Goal: Task Accomplishment & Management: Complete application form

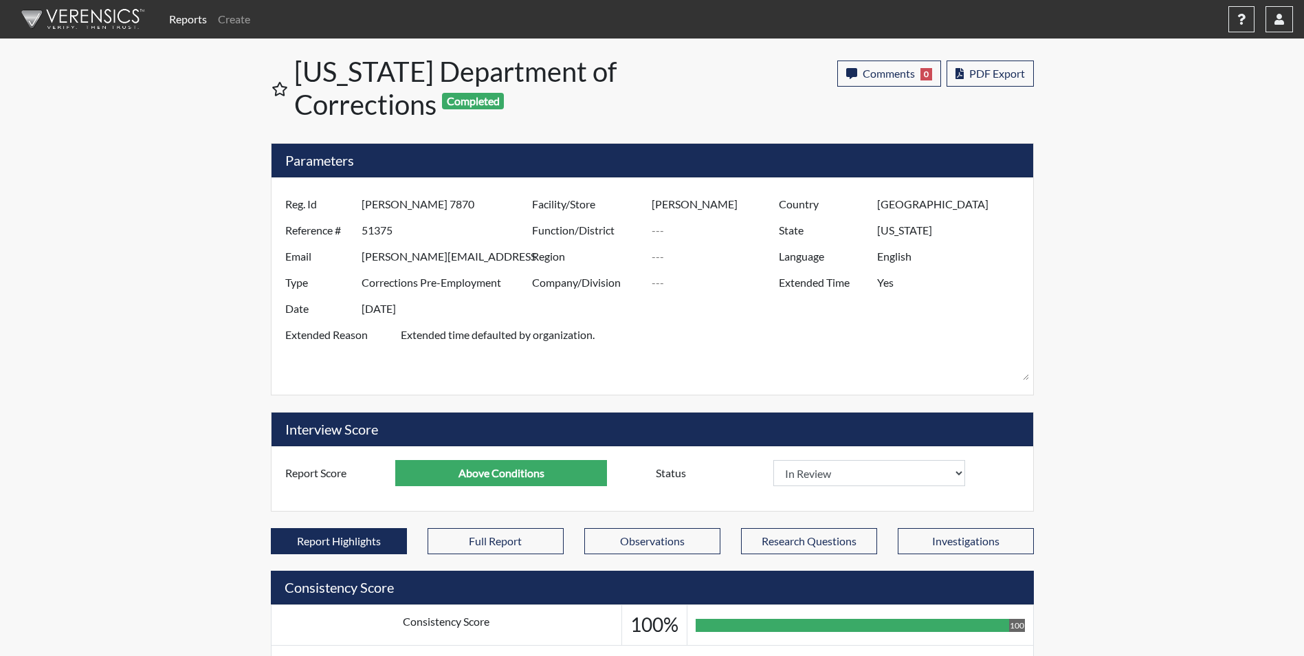
select select
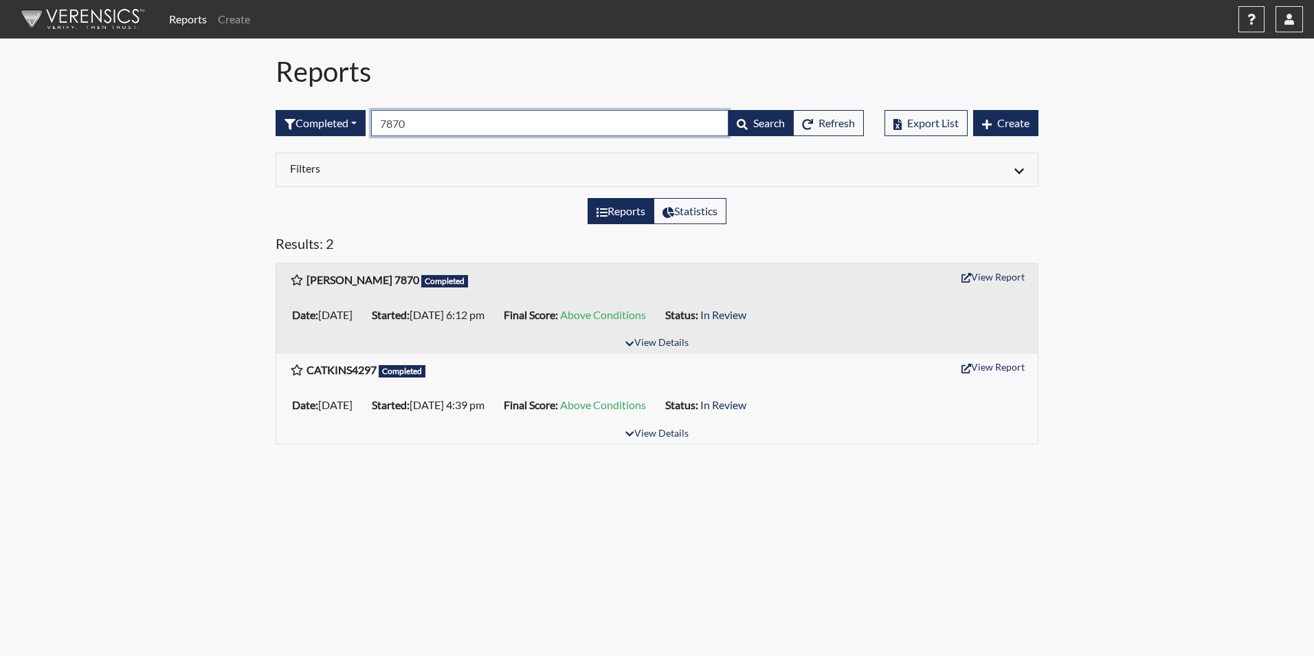
click at [434, 122] on input "7870" at bounding box center [549, 123] width 357 height 26
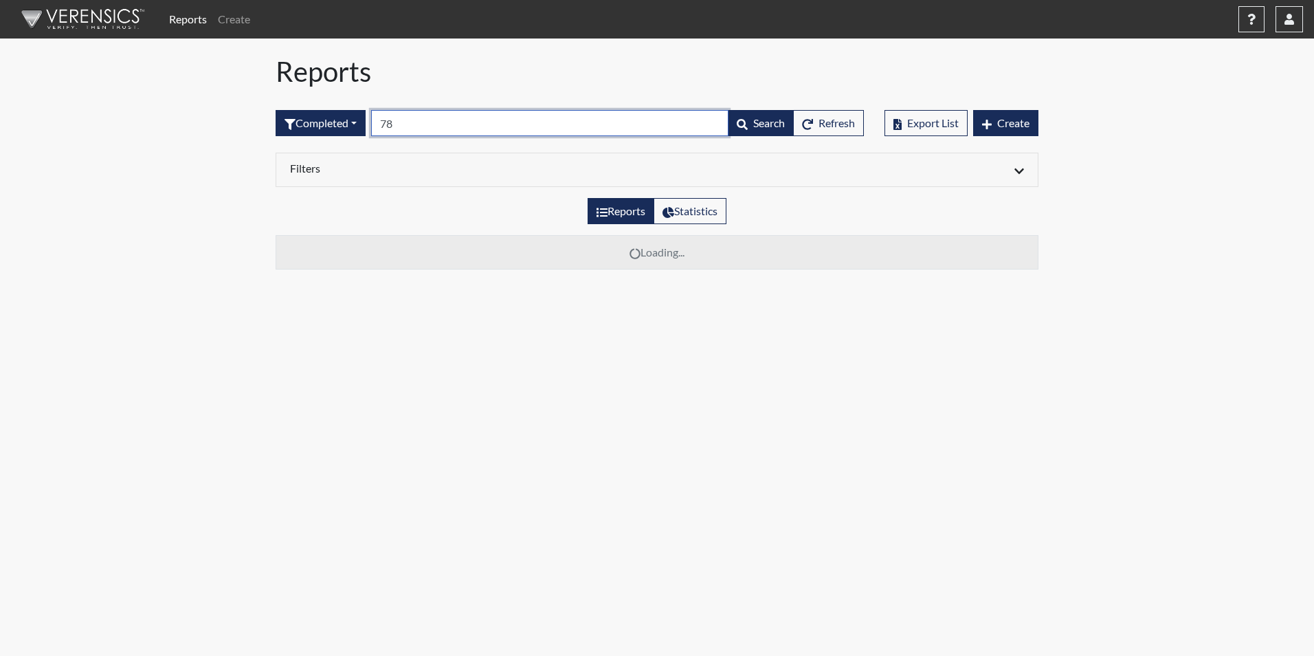
type input "7"
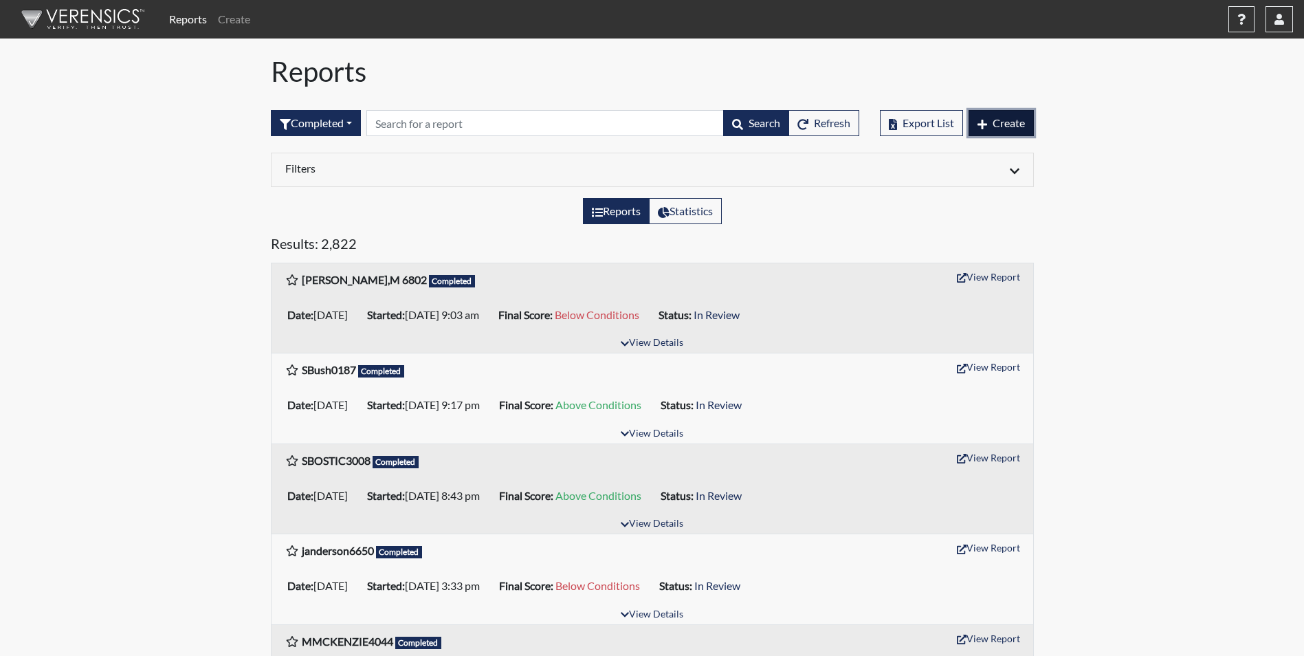
click at [1008, 119] on span "Create" at bounding box center [1008, 122] width 32 height 13
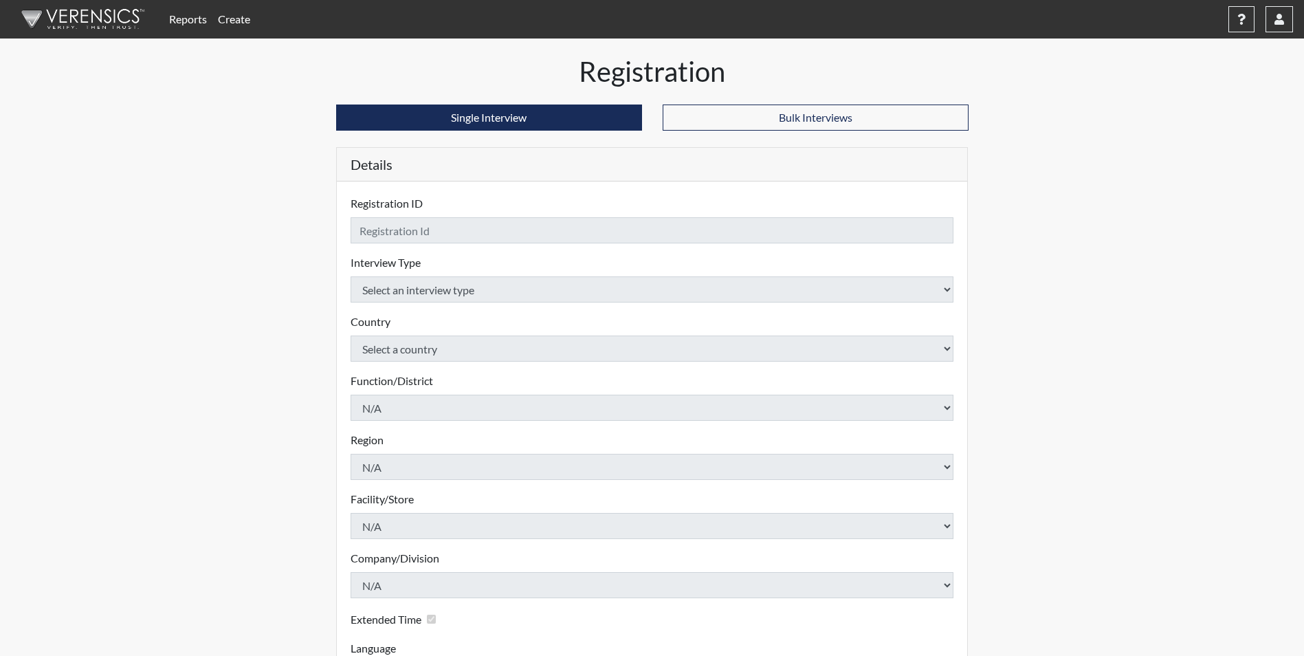
checkbox input "true"
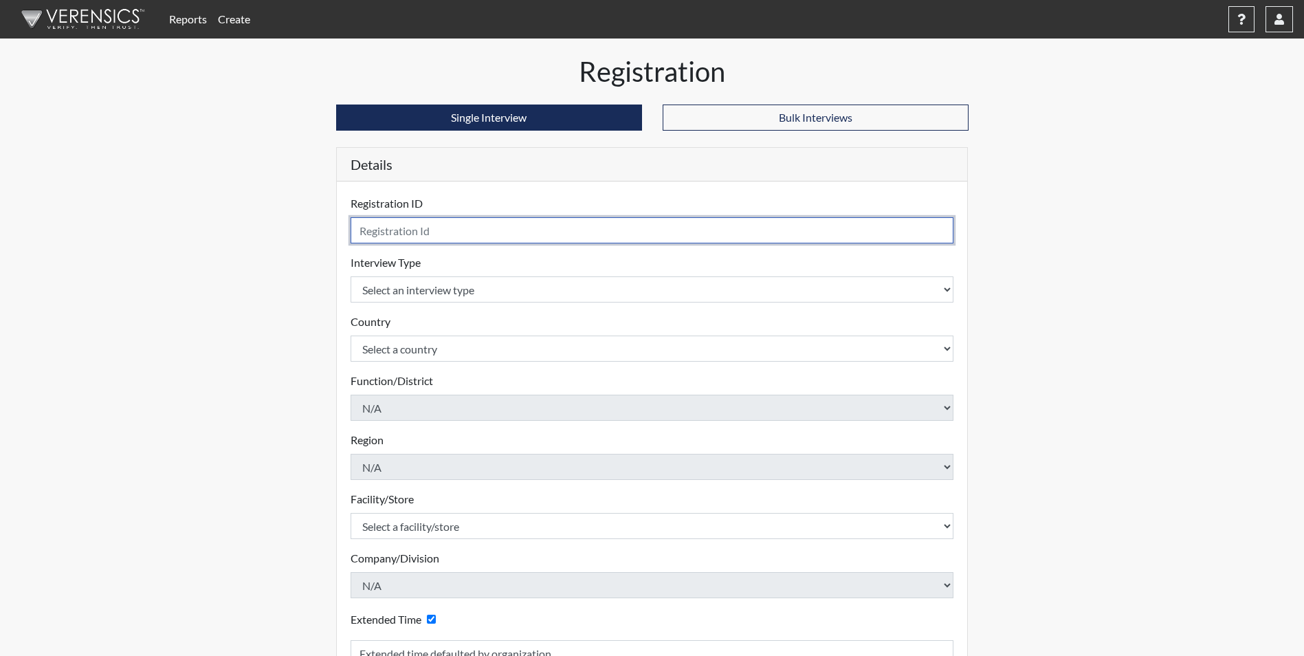
click at [417, 223] on input "text" at bounding box center [652, 230] width 603 height 26
type input "[PERSON_NAME] 3339"
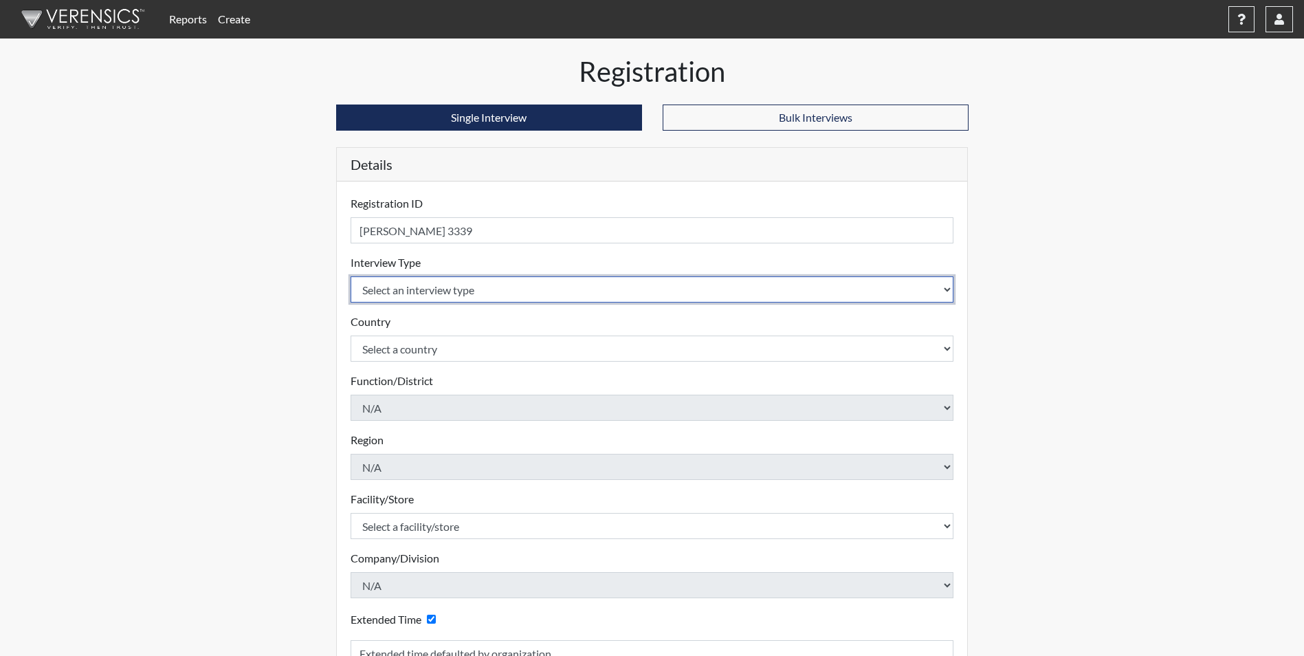
click at [401, 292] on select "Select an interview type Corrections Pre-Employment" at bounding box center [652, 289] width 603 height 26
select select "ff733e93-e1bf-11ea-9c9f-0eff0cf7eb8f"
click at [351, 276] on select "Select an interview type Corrections Pre-Employment" at bounding box center [652, 289] width 603 height 26
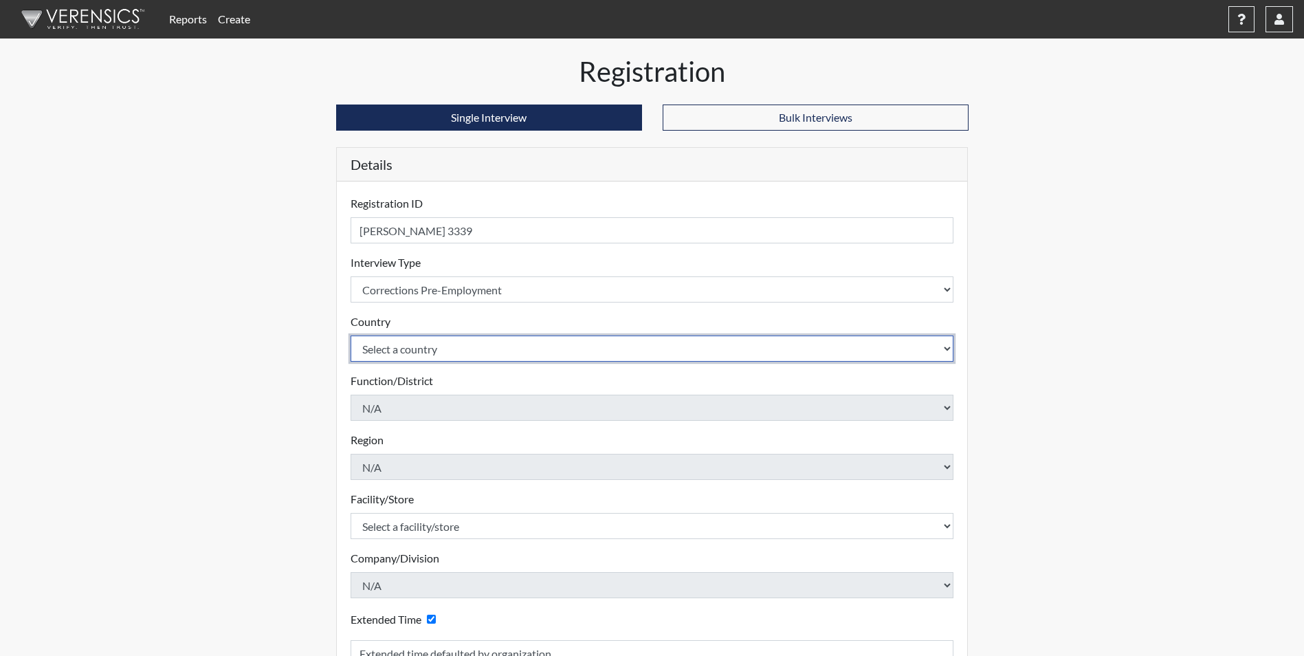
click at [416, 351] on select "Select a country [GEOGRAPHIC_DATA] [GEOGRAPHIC_DATA]" at bounding box center [652, 348] width 603 height 26
select select "united-states-of-[GEOGRAPHIC_DATA]"
click at [351, 335] on select "Select a country [GEOGRAPHIC_DATA] [GEOGRAPHIC_DATA]" at bounding box center [652, 348] width 603 height 26
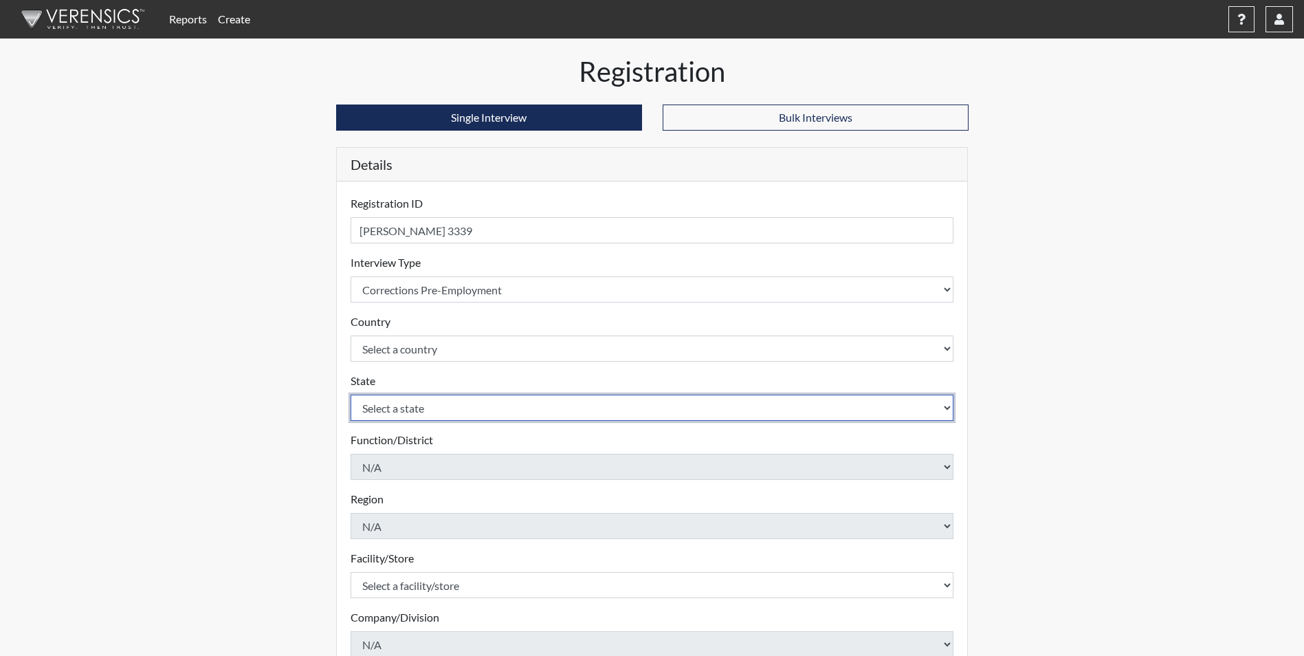
drag, startPoint x: 413, startPoint y: 412, endPoint x: 413, endPoint y: 431, distance: 19.2
click at [413, 412] on select "Select a state [US_STATE] [US_STATE] [US_STATE] [US_STATE] [US_STATE] [US_STATE…" at bounding box center [652, 408] width 603 height 26
select select "SC"
click at [351, 395] on select "Select a state [US_STATE] [US_STATE] [US_STATE] [US_STATE] [US_STATE] [US_STATE…" at bounding box center [652, 408] width 603 height 26
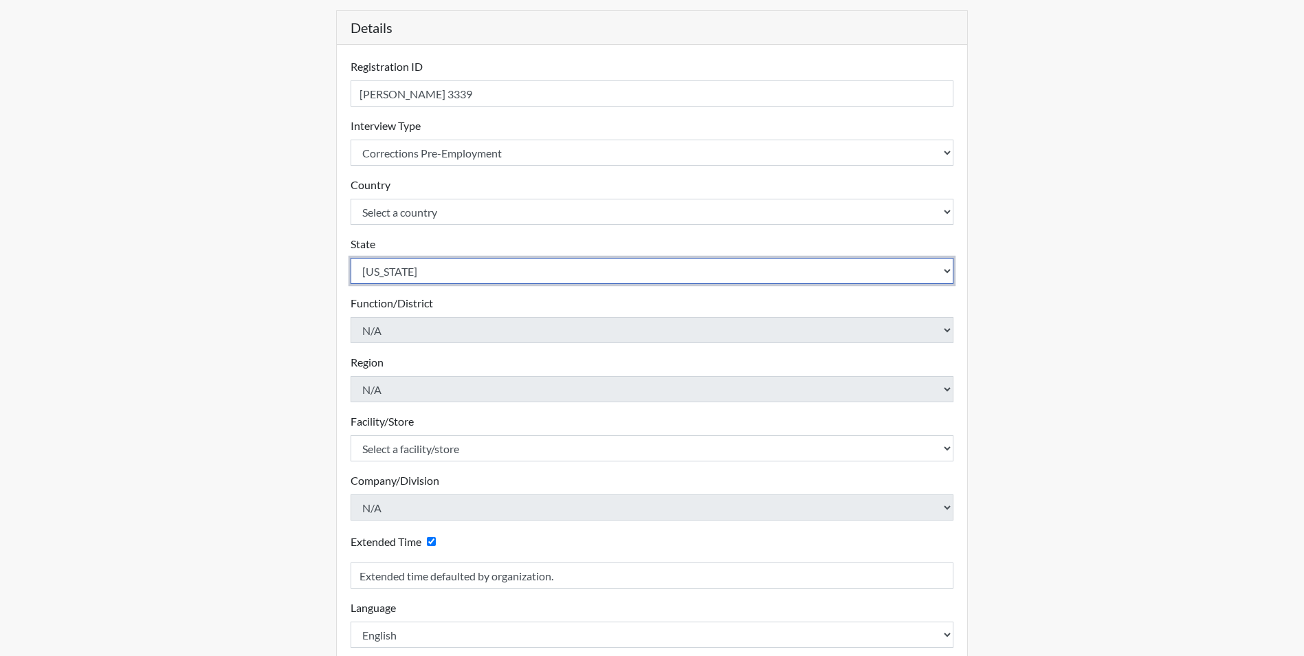
scroll to position [137, 0]
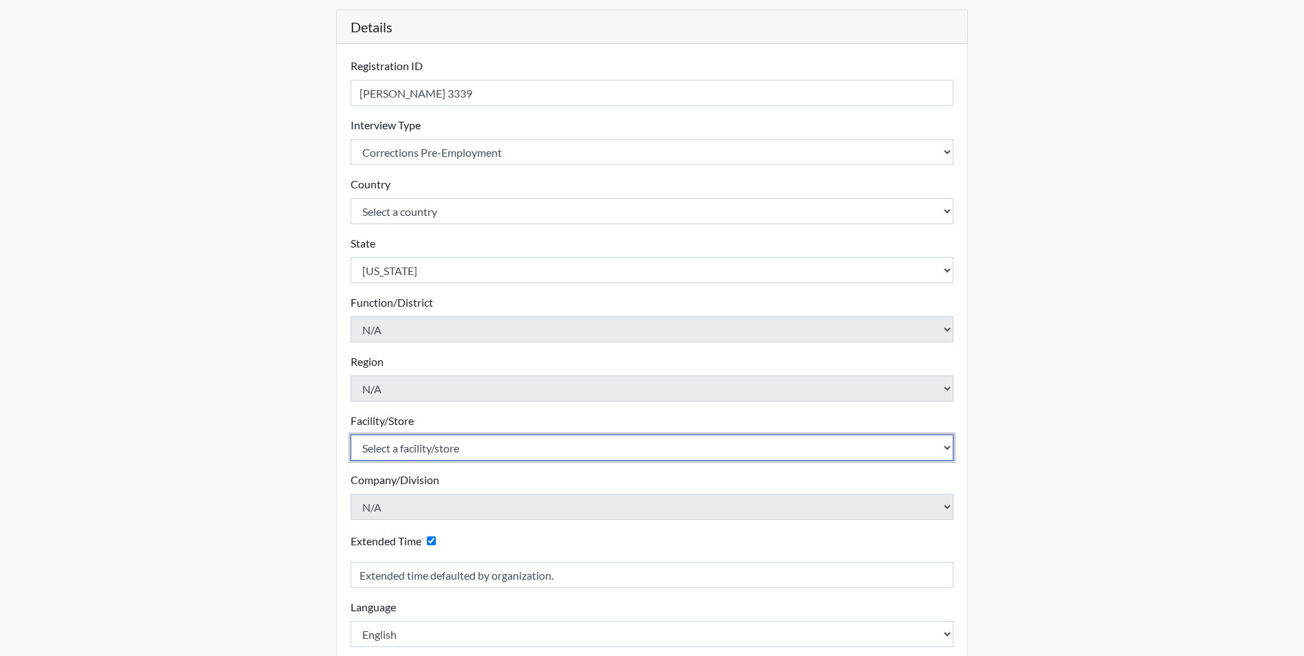
click at [416, 444] on select "Select a facility/store [GEOGRAPHIC_DATA] CI Broad River CI [PERSON_NAME] CI Di…" at bounding box center [652, 447] width 603 height 26
select select "691d6565-f5f6-4542-897a-84469a4b0922"
click at [351, 434] on select "Select a facility/store [GEOGRAPHIC_DATA] CI Broad River CI [PERSON_NAME] CI Di…" at bounding box center [652, 447] width 603 height 26
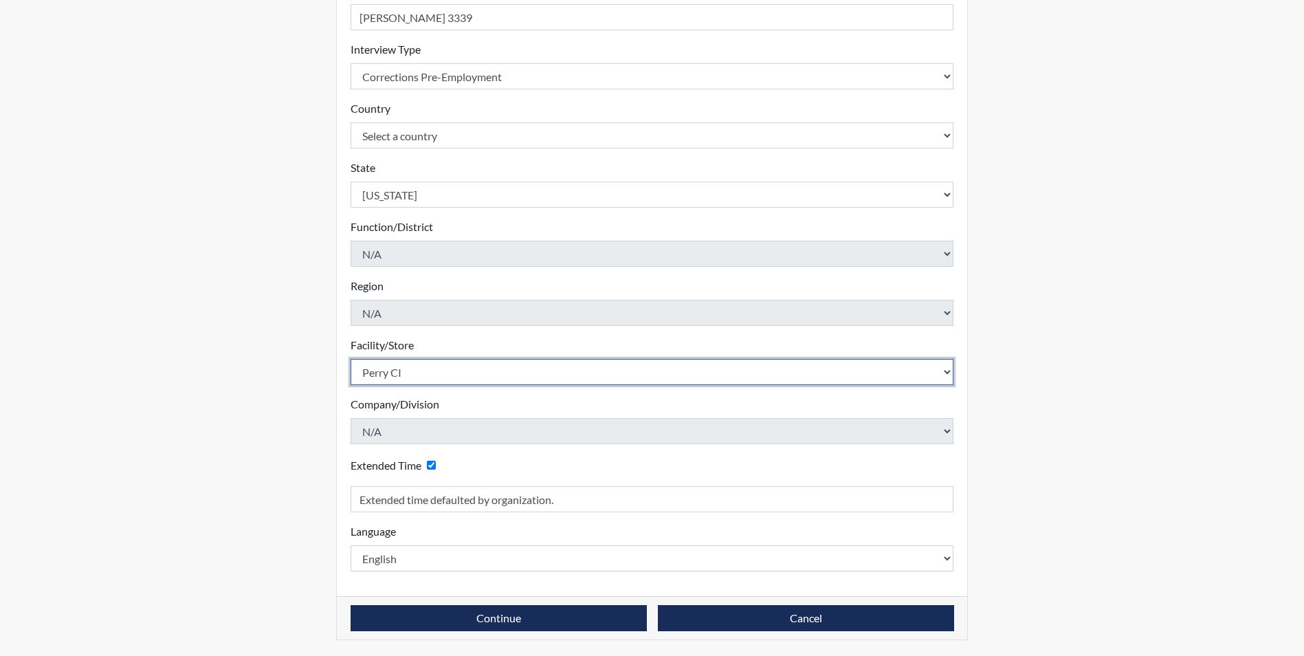
scroll to position [214, 0]
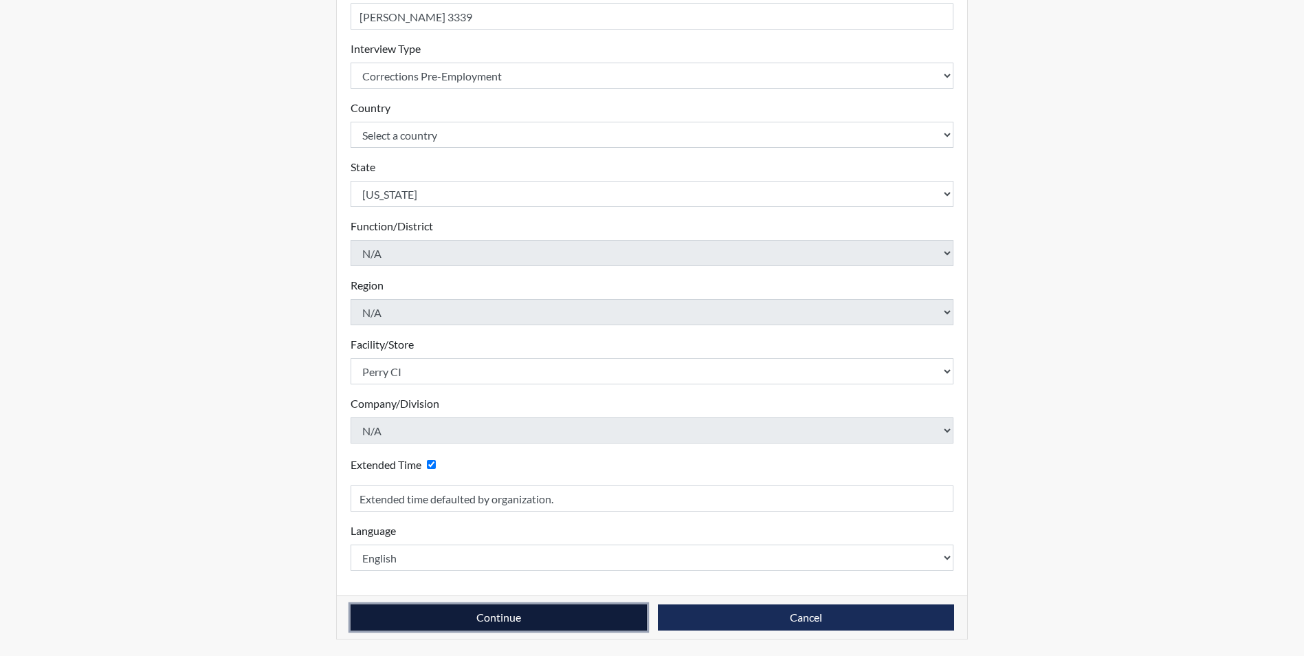
click at [505, 615] on button "Continue" at bounding box center [499, 617] width 296 height 26
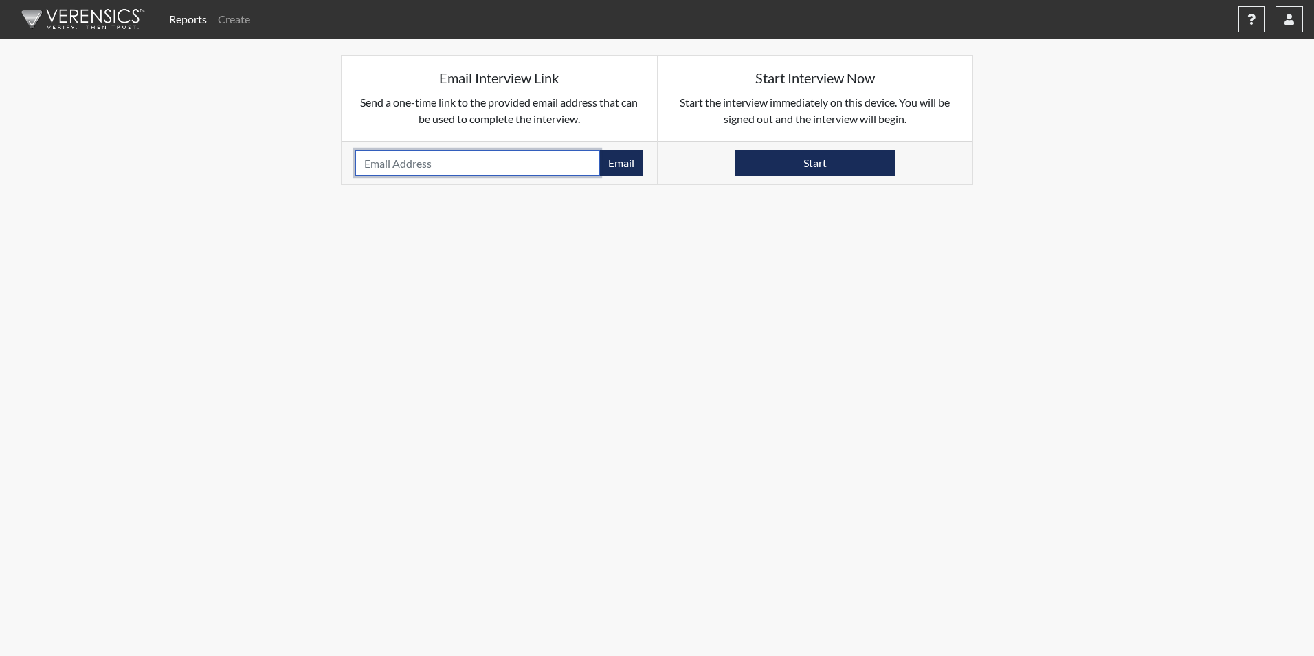
click at [386, 163] on input "email" at bounding box center [477, 163] width 245 height 26
paste input "[EMAIL_ADDRESS][DOMAIN_NAME]"
type input "[EMAIL_ADDRESS][DOMAIN_NAME]"
click at [614, 164] on button "Email" at bounding box center [621, 163] width 44 height 26
